Goal: Task Accomplishment & Management: Complete application form

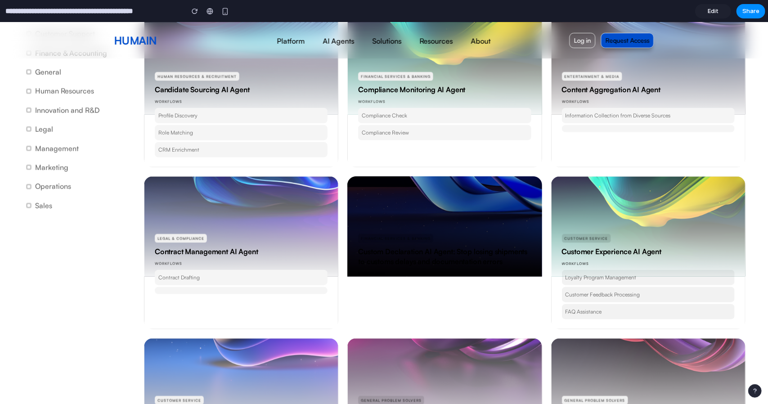
scroll to position [540, 0]
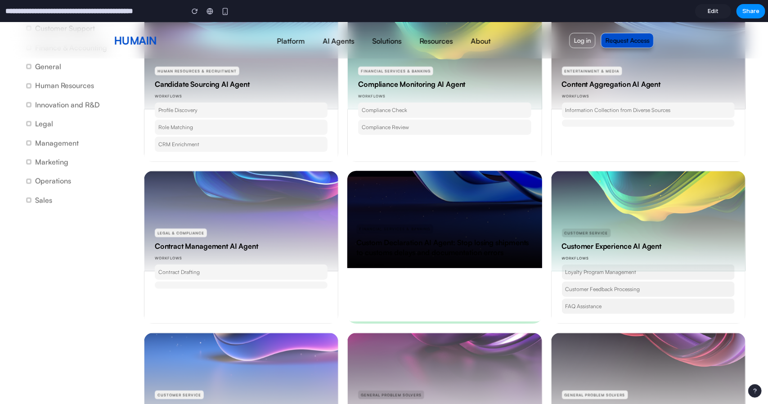
click at [424, 220] on div at bounding box center [445, 205] width 198 height 126
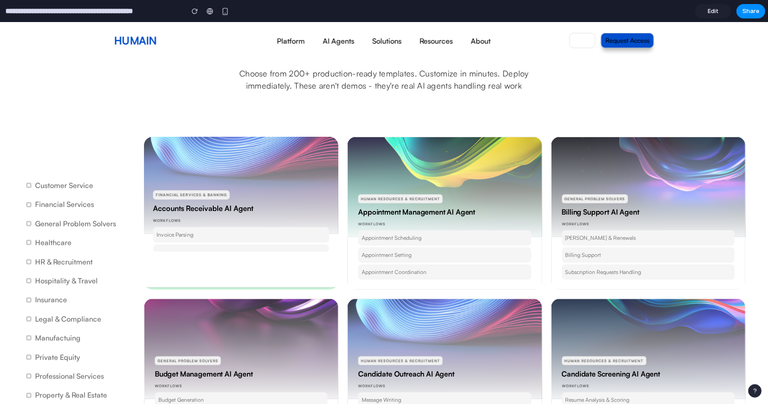
scroll to position [90, 0]
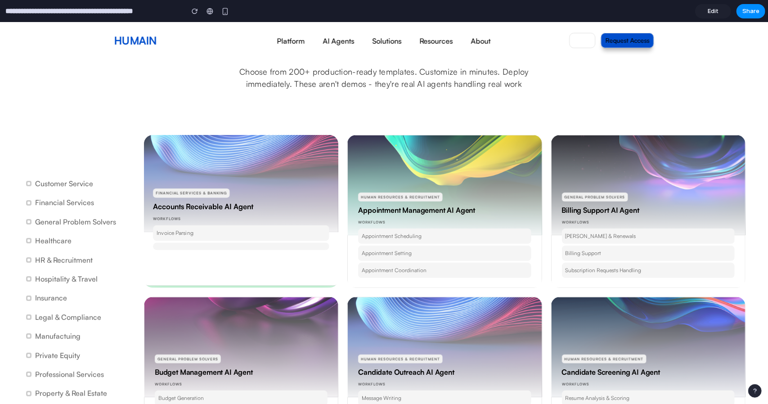
click at [276, 159] on div at bounding box center [241, 169] width 198 height 126
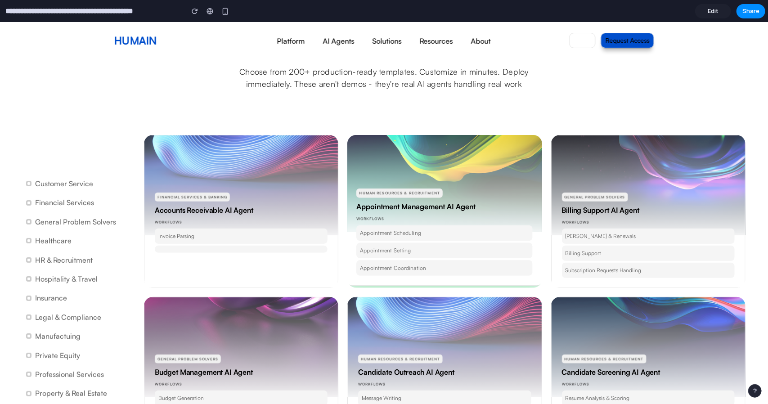
click at [396, 170] on div at bounding box center [445, 169] width 198 height 126
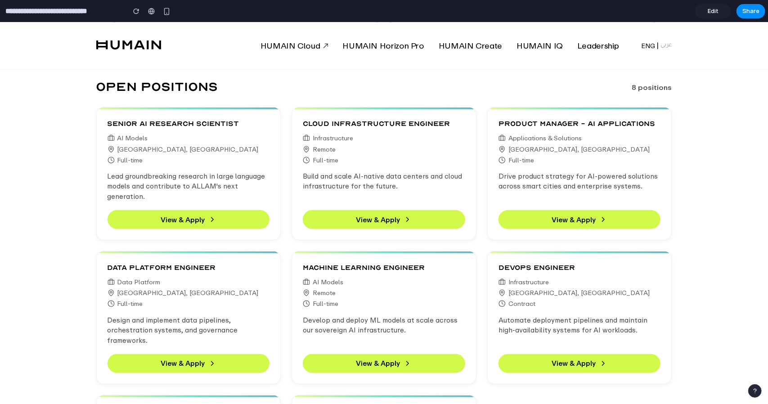
scroll to position [270, 0]
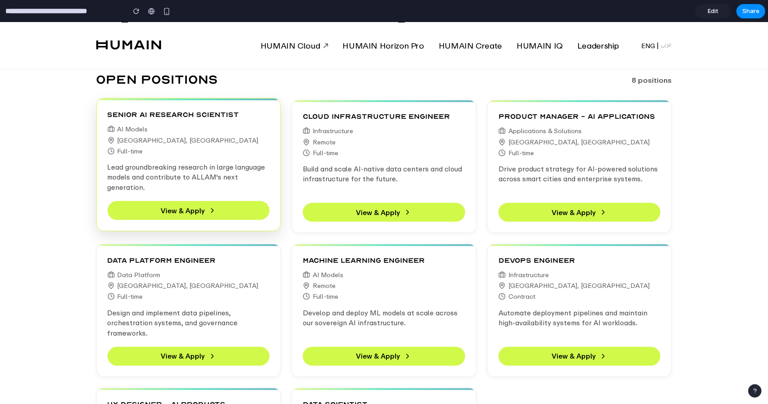
click at [238, 132] on div "AI Models" at bounding box center [189, 128] width 162 height 7
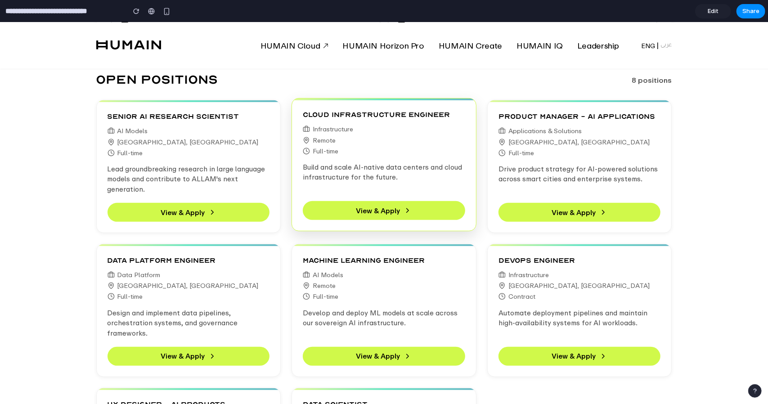
click at [365, 134] on div "Infrastructure Remote Full-time" at bounding box center [384, 139] width 162 height 29
click at [387, 216] on button "View & Apply" at bounding box center [384, 210] width 162 height 19
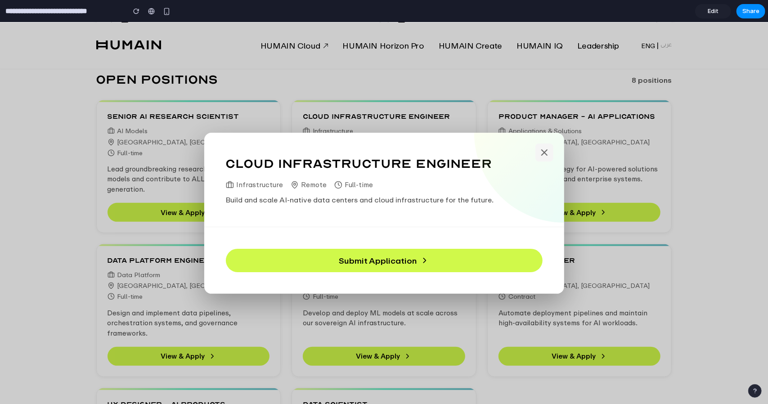
click at [537, 152] on button at bounding box center [544, 152] width 18 height 18
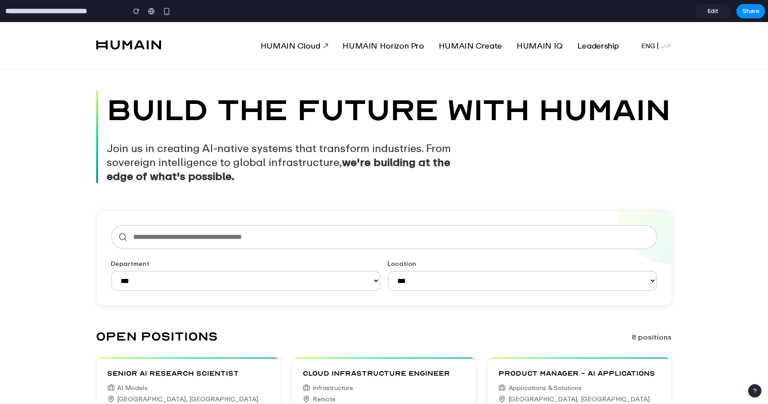
scroll to position [0, 0]
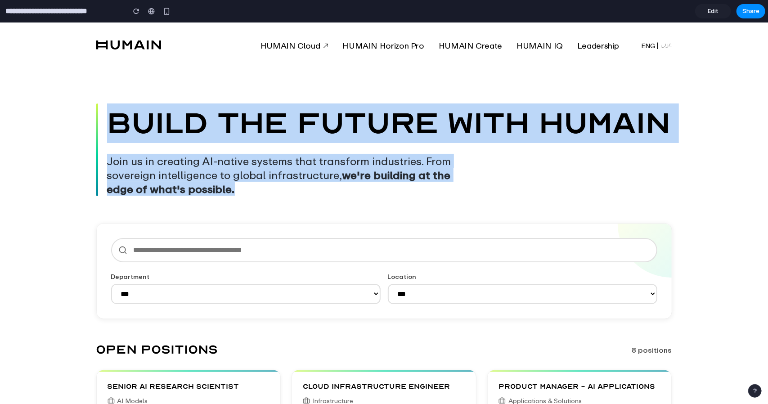
drag, startPoint x: 105, startPoint y: 113, endPoint x: 368, endPoint y: 196, distance: 276.3
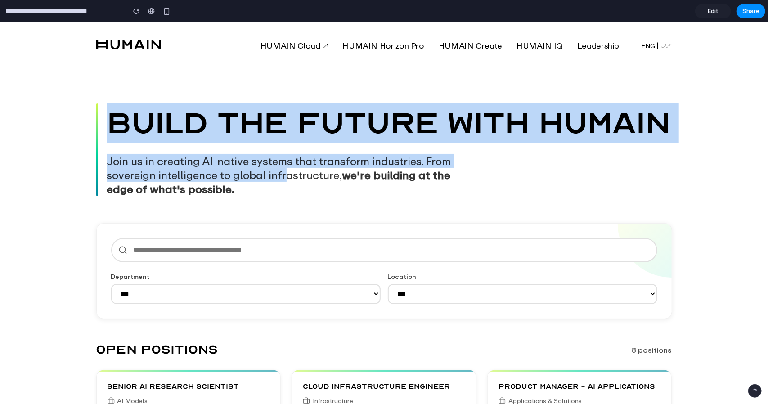
drag, startPoint x: 238, startPoint y: 172, endPoint x: 114, endPoint y: 108, distance: 140.1
click at [114, 108] on div "BUILD THE FUTURE WITH HUMAIN Join us in creating AI-native systems that transfo…" at bounding box center [384, 149] width 576 height 93
click at [130, 123] on h1 "BUILD THE FUTURE WITH HUMAIN" at bounding box center [389, 123] width 565 height 40
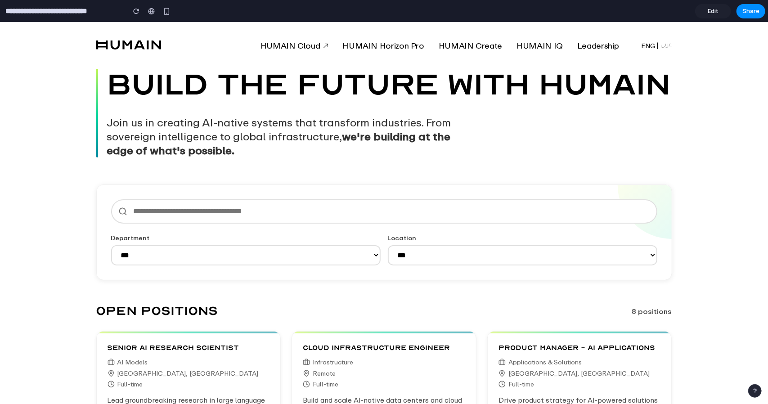
scroll to position [45, 0]
